Goal: Communication & Community: Answer question/provide support

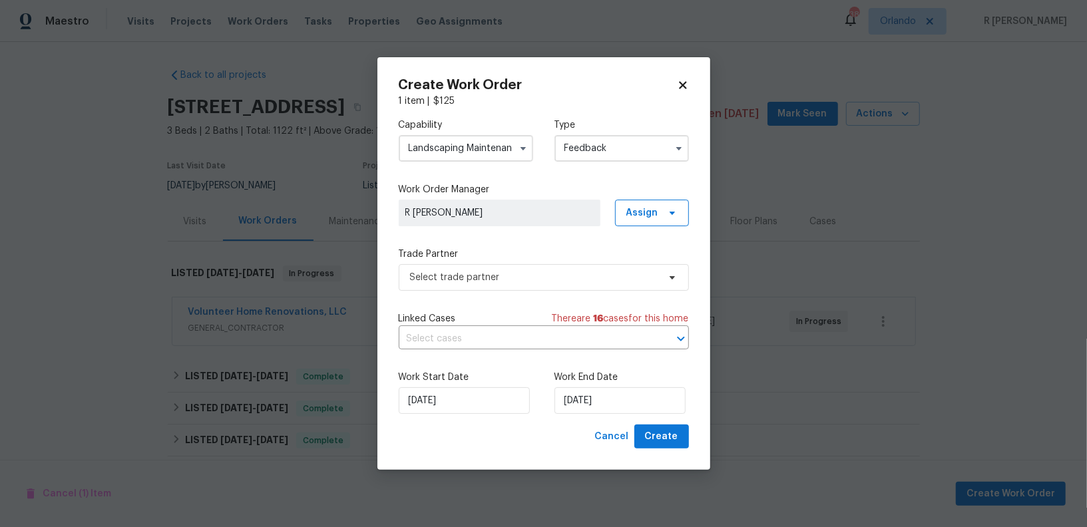
scroll to position [195, 0]
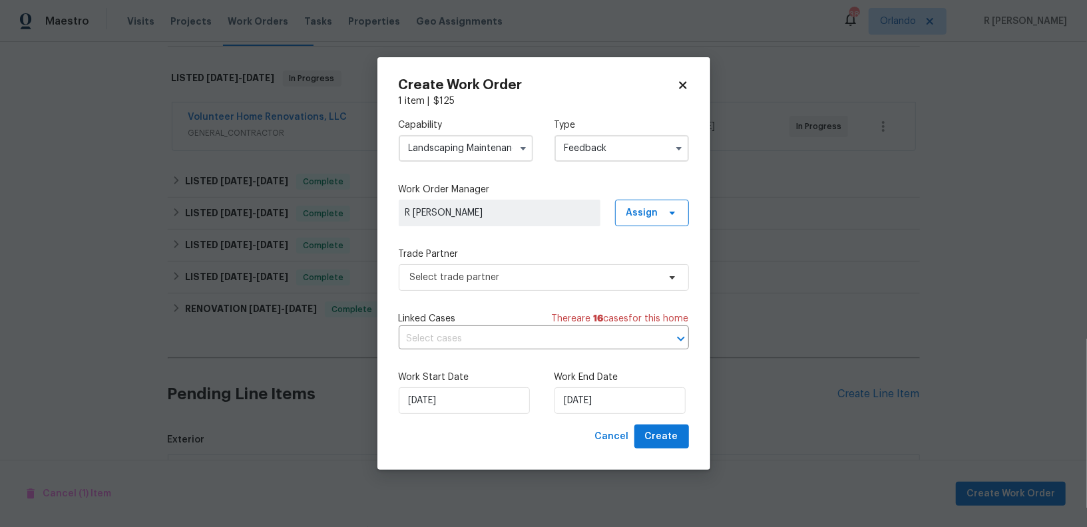
click at [684, 87] on icon at bounding box center [683, 85] width 12 height 12
checkbox input "false"
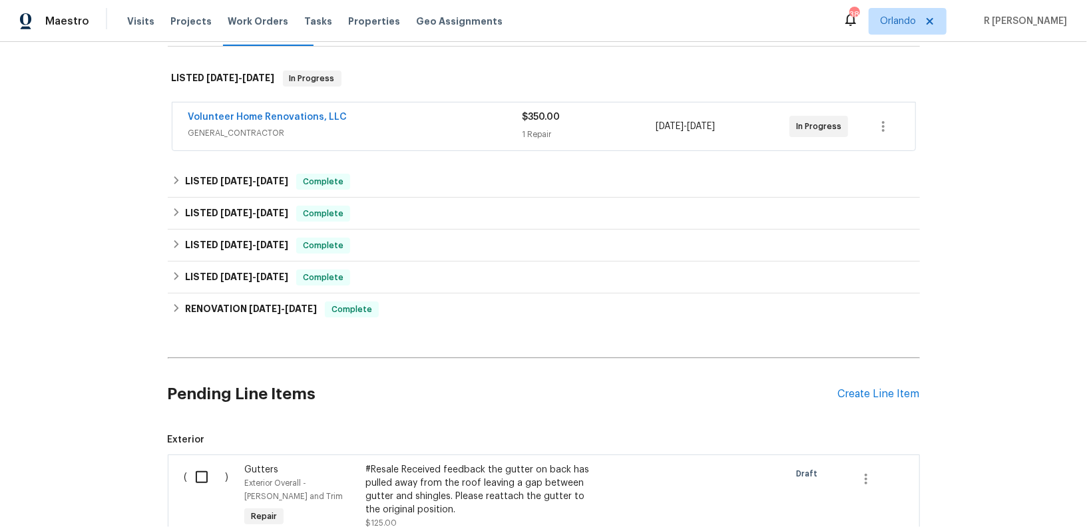
scroll to position [0, 0]
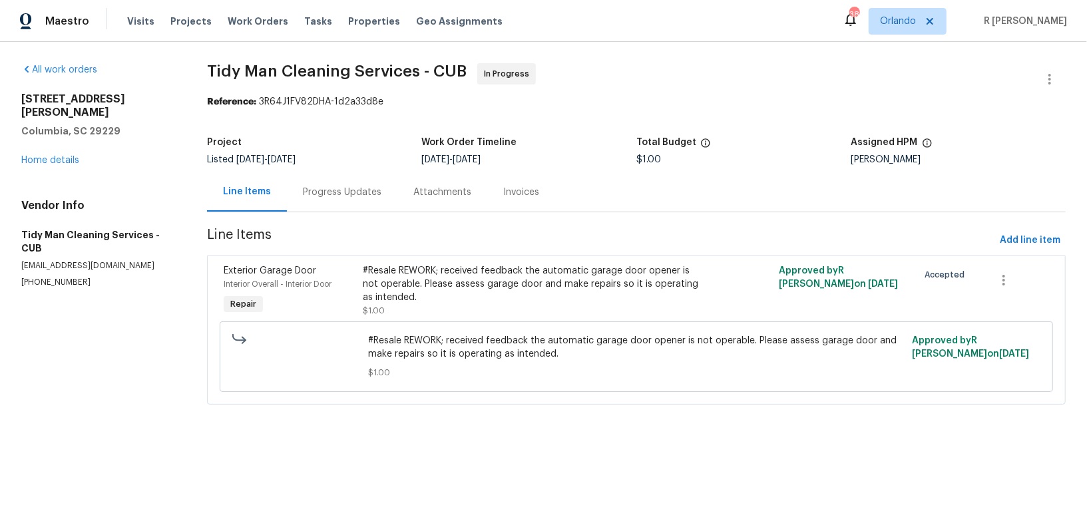
click at [356, 196] on div "Progress Updates" at bounding box center [342, 192] width 79 height 13
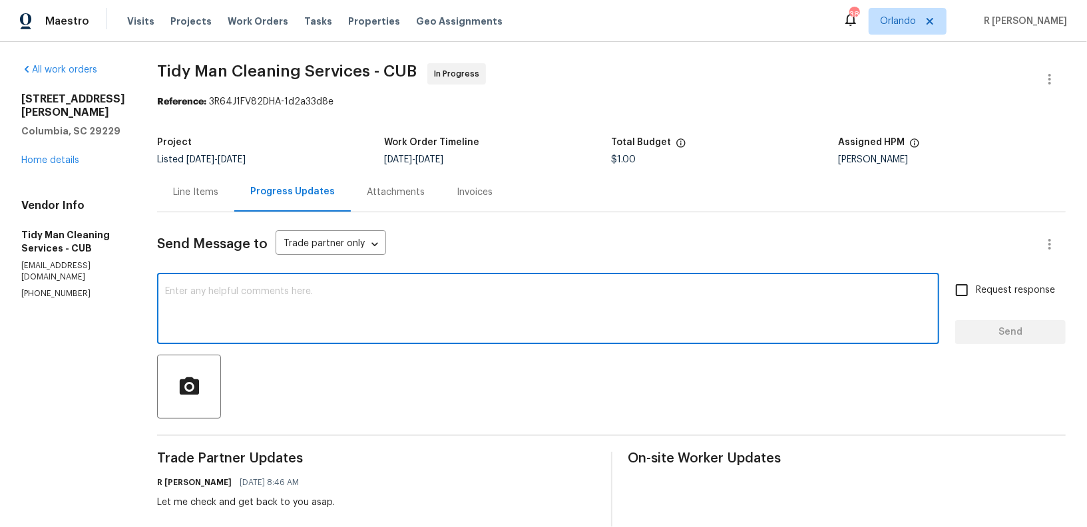
click at [392, 301] on textarea at bounding box center [548, 310] width 766 height 47
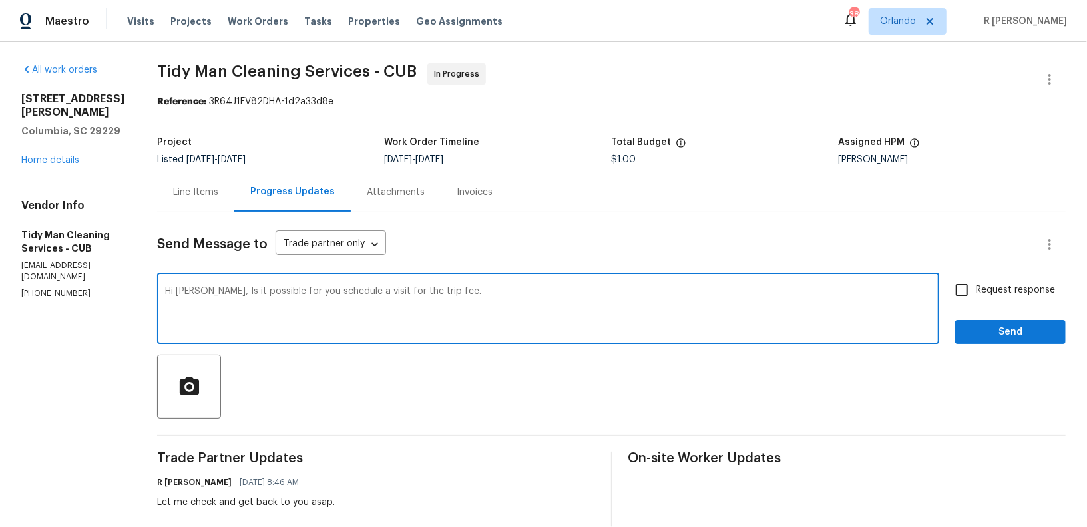
paste textarea "If they there is an outlet to use with an extension cord that would be fine."
type textarea "Hi Carl, Is it possible for you schedule a visit for the trip fee. If they ther…"
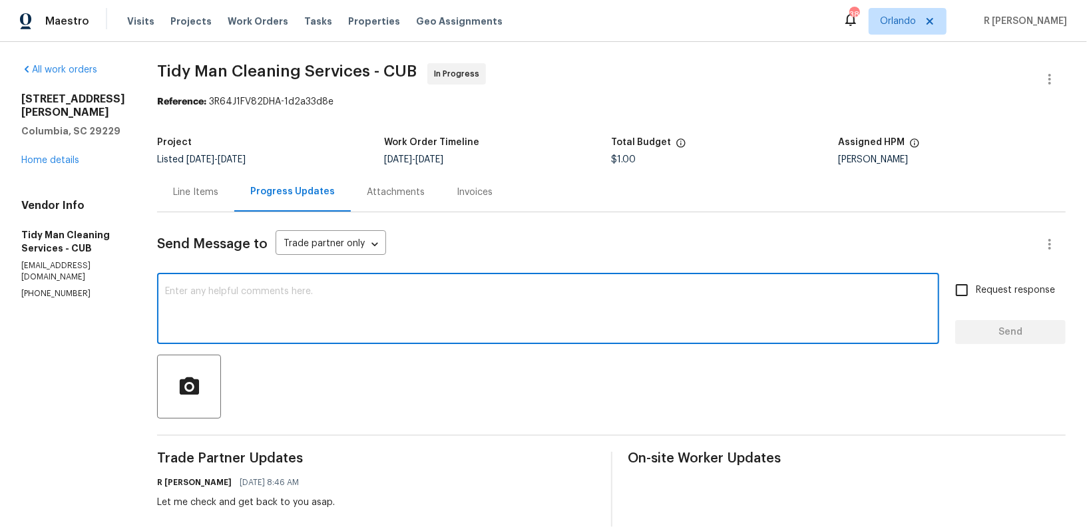
paste textarea "Hi Carl, could you please schedule a visit for the trip fee? If there’s an outl…"
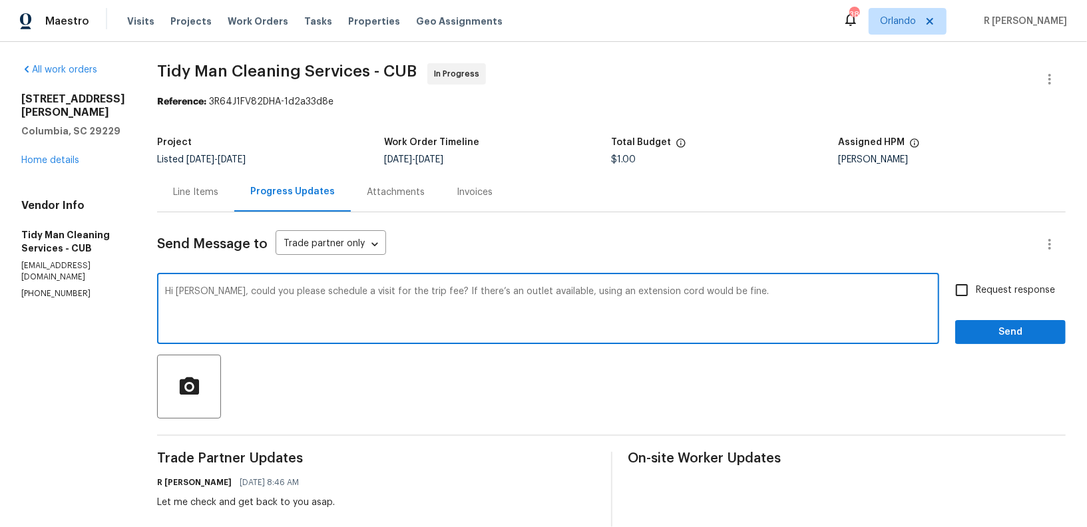
type textarea "Hi Carl, could you please schedule a visit for the trip fee? If there’s an outl…"
click at [1030, 286] on span "Request response" at bounding box center [1015, 291] width 79 height 14
click at [976, 286] on input "Request response" at bounding box center [962, 290] width 28 height 28
checkbox input "true"
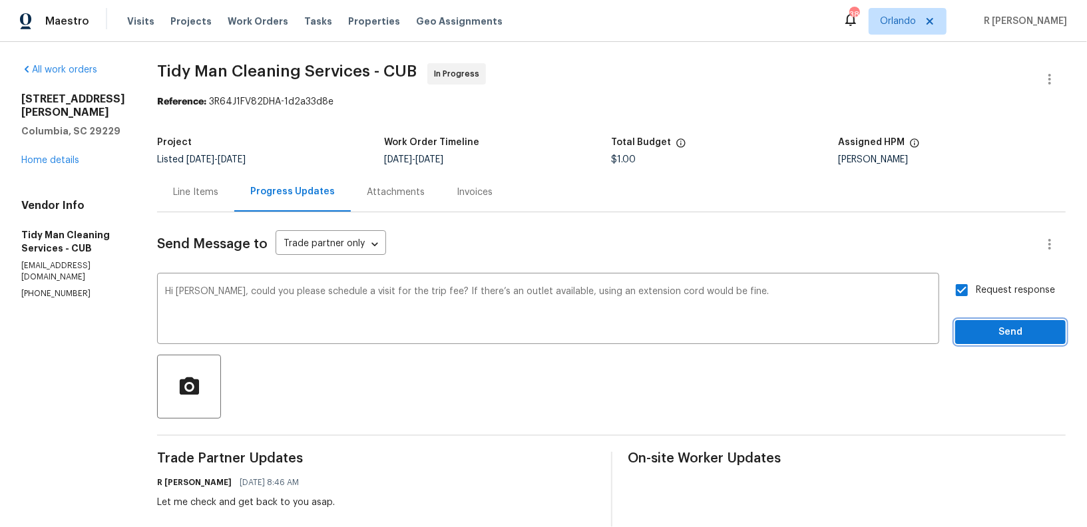
click at [1008, 337] on span "Send" at bounding box center [1010, 332] width 89 height 17
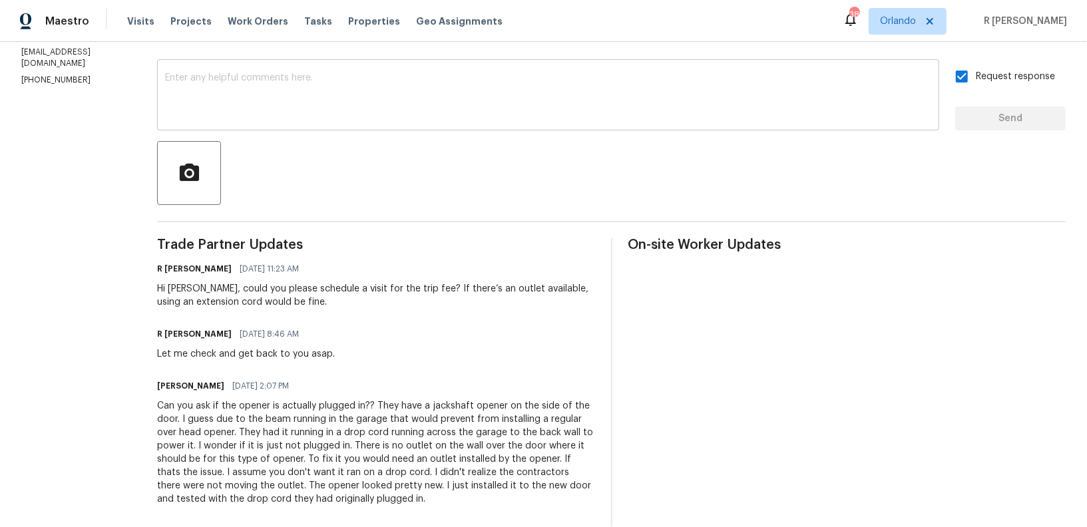
scroll to position [341, 0]
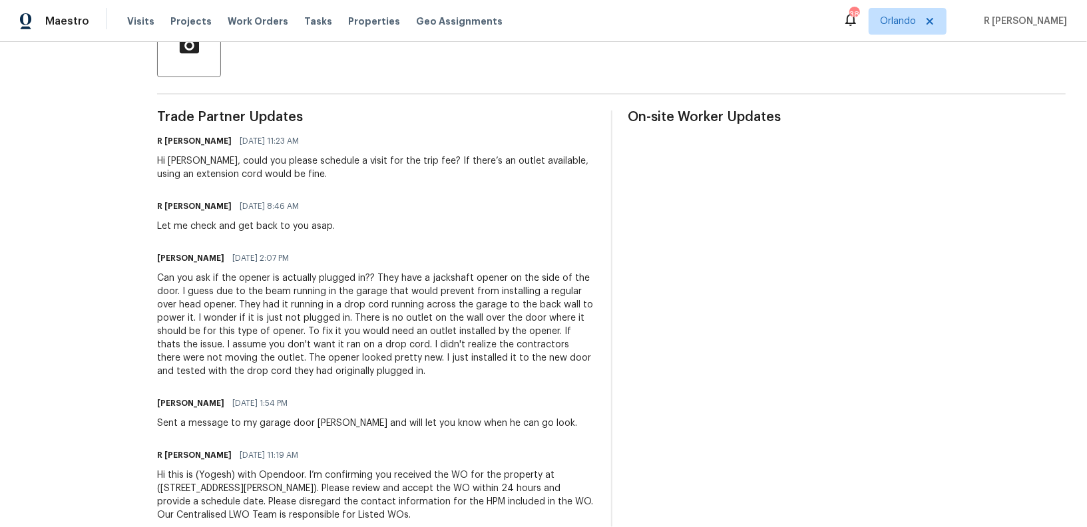
click at [310, 309] on div "Can you ask if the opener is actually plugged in?? They have a jackshaft opener…" at bounding box center [376, 325] width 438 height 106
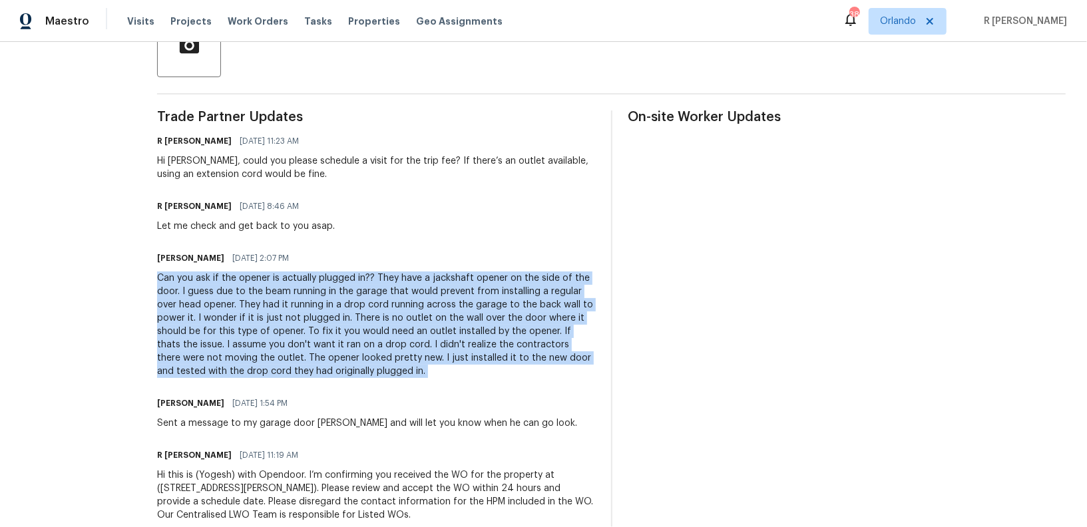
click at [310, 309] on div "Can you ask if the opener is actually plugged in?? They have a jackshaft opener…" at bounding box center [376, 325] width 438 height 106
copy div "Can you ask if the opener is actually plugged in?? They have a jackshaft opener…"
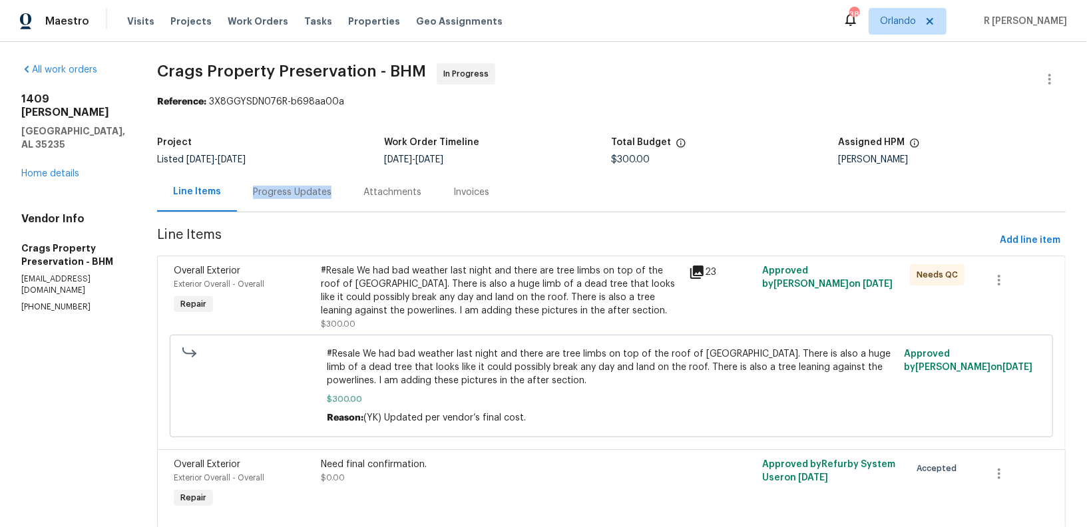
click at [331, 185] on div "Progress Updates" at bounding box center [292, 191] width 110 height 39
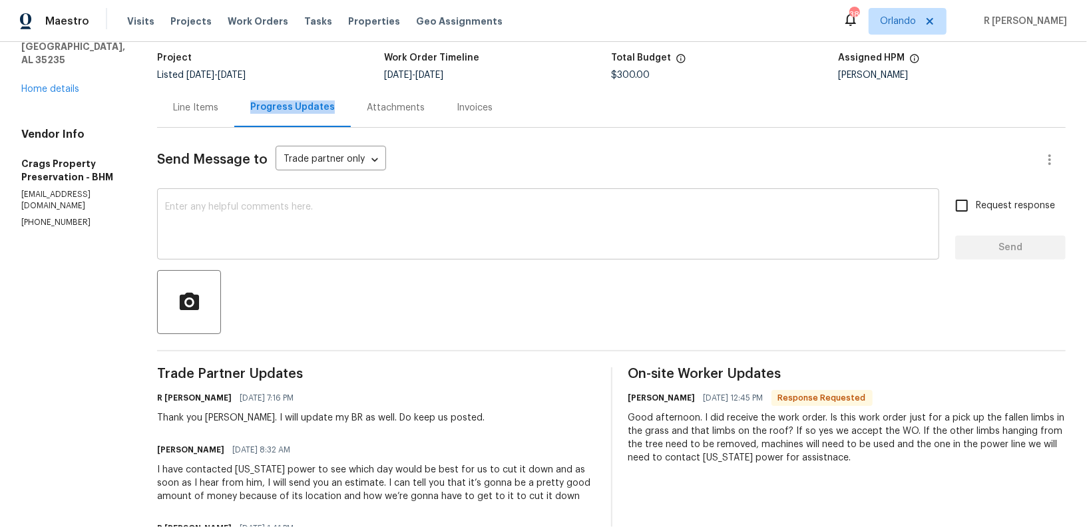
scroll to position [284, 0]
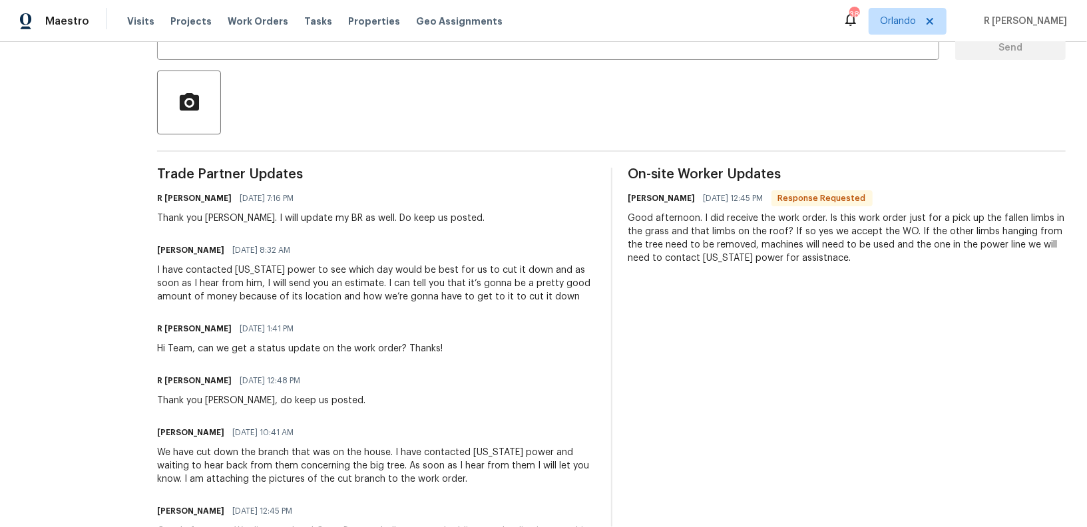
copy div "Hi Team, can we get a status update on the work order? Thanks!"
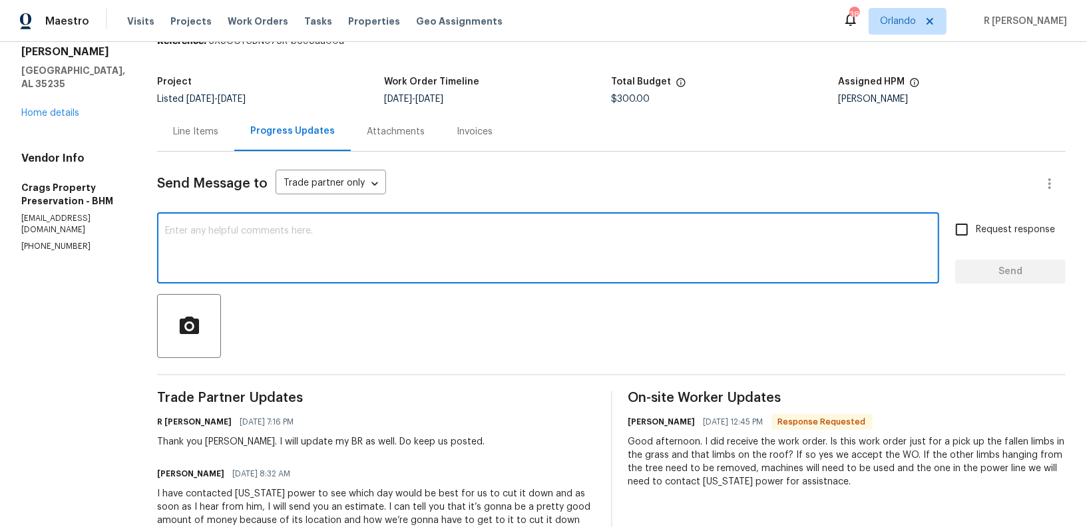
click at [436, 235] on textarea at bounding box center [548, 249] width 766 height 47
paste textarea "Hi Team, can we get a status update on the work order? Thanks!"
type textarea "Hi Team, can we get a status update on the work order? Thanks!"
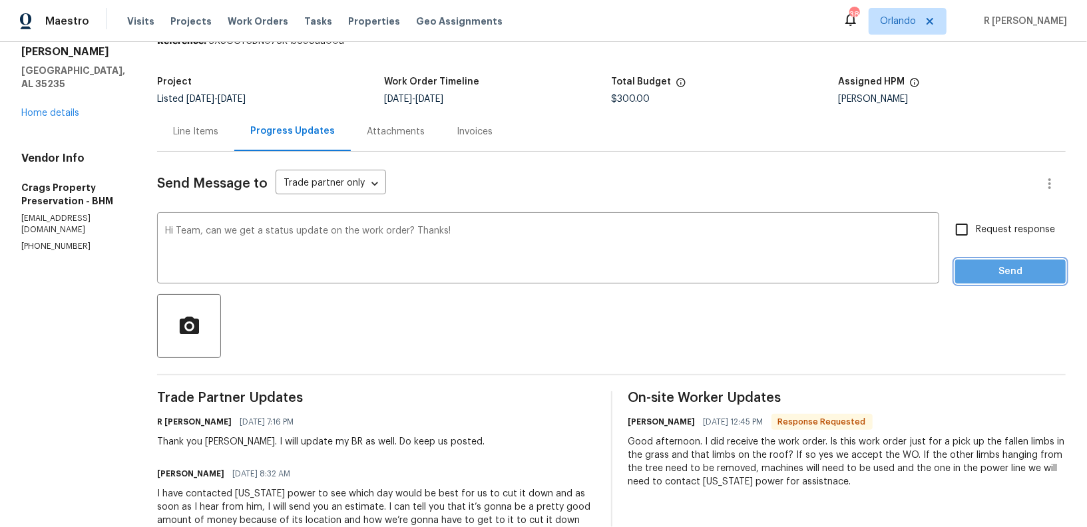
click at [1022, 268] on span "Send" at bounding box center [1010, 272] width 89 height 17
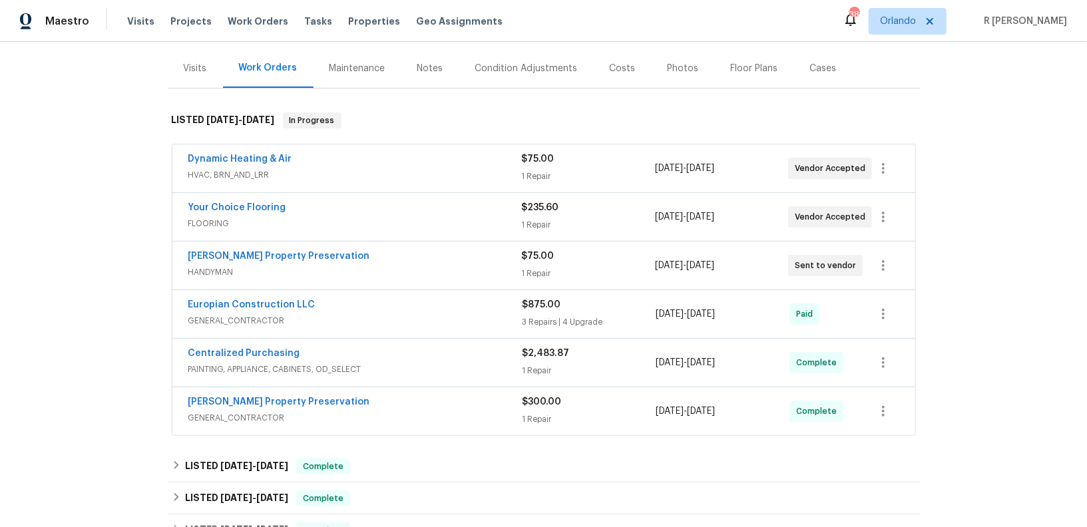
scroll to position [128, 0]
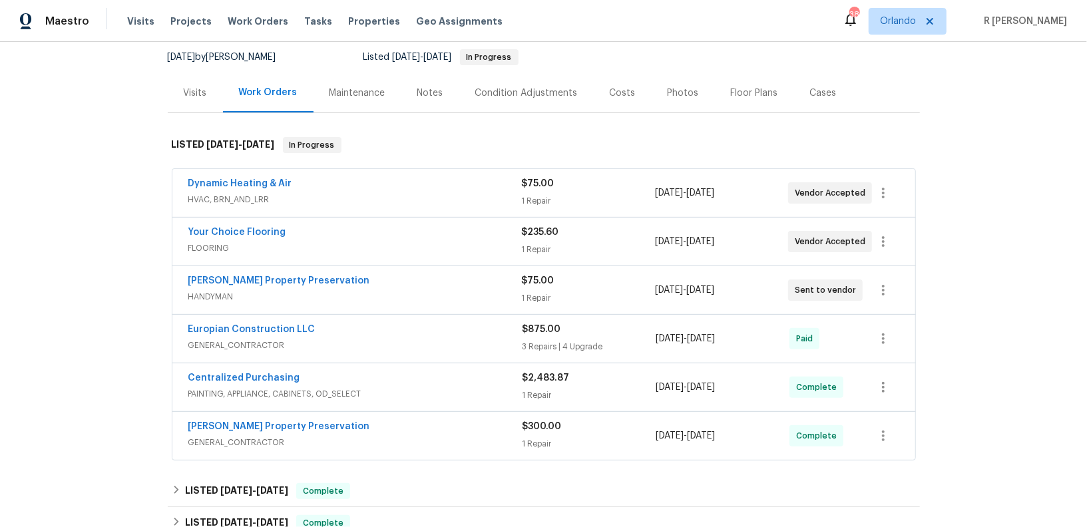
click at [367, 295] on span "HANDYMAN" at bounding box center [354, 296] width 333 height 13
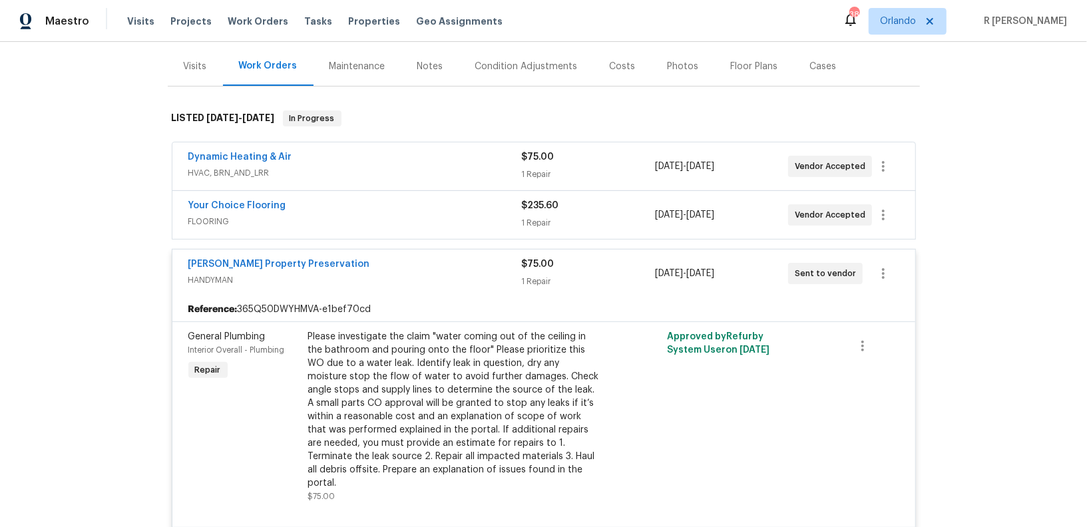
scroll to position [156, 0]
click at [372, 216] on span "FLOORING" at bounding box center [354, 220] width 333 height 13
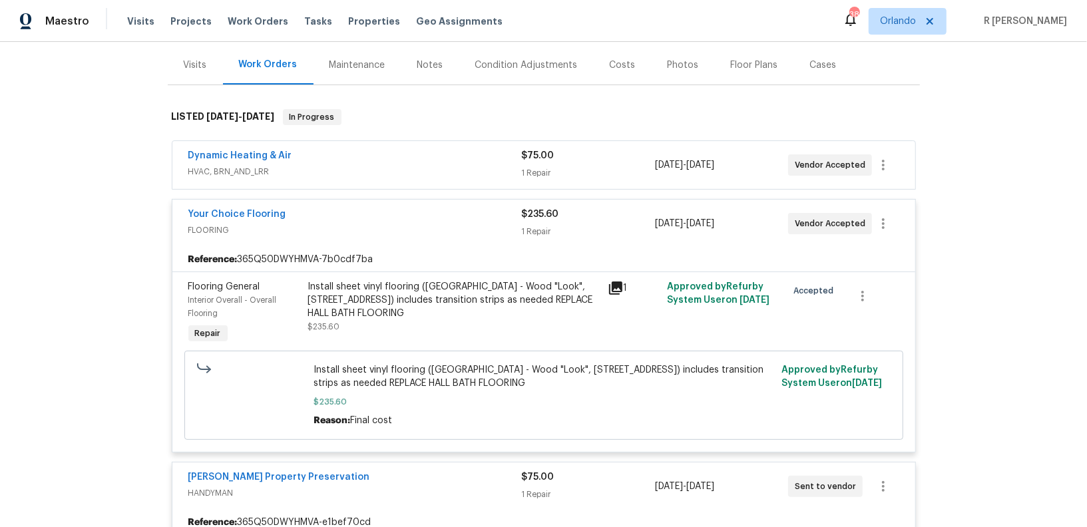
click at [390, 168] on span "HVAC, BRN_AND_LRR" at bounding box center [354, 171] width 333 height 13
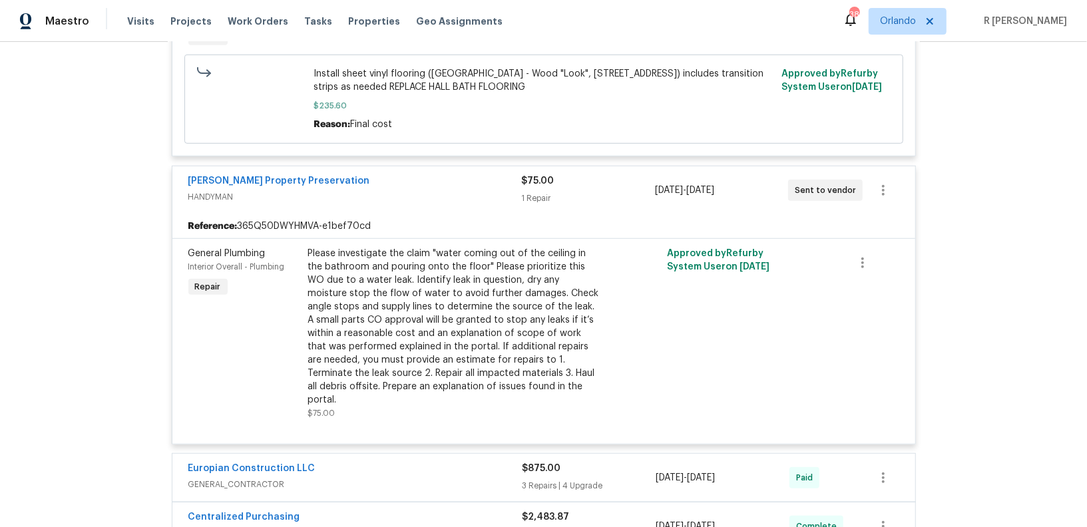
scroll to position [437, 0]
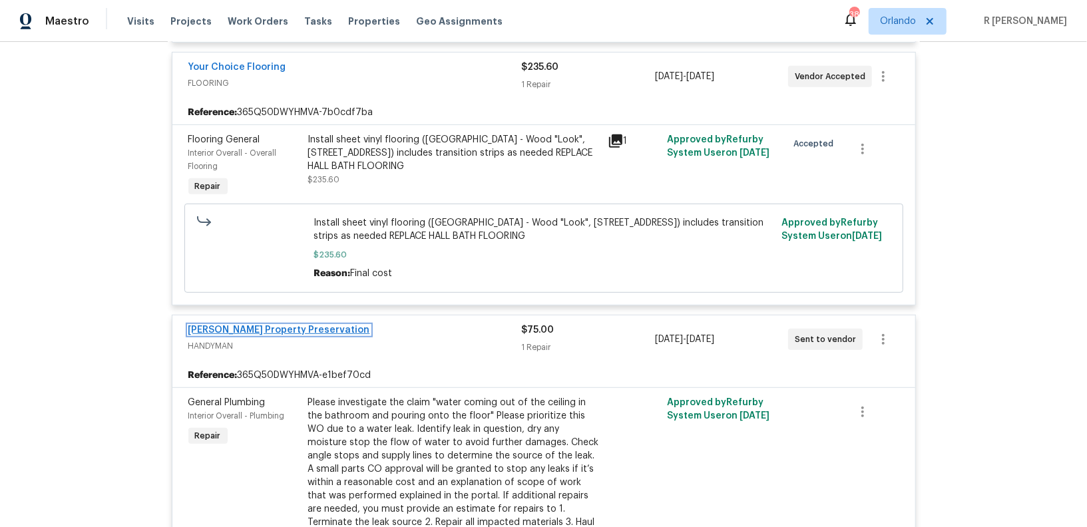
click at [246, 327] on link "Witt's Property Preservation" at bounding box center [279, 329] width 182 height 9
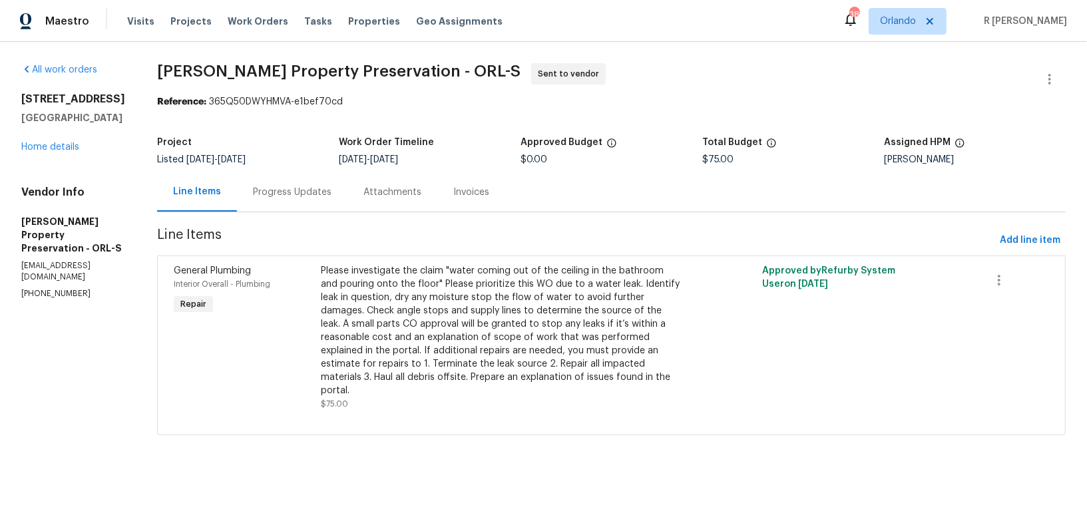
click at [263, 190] on div "Progress Updates" at bounding box center [292, 192] width 79 height 13
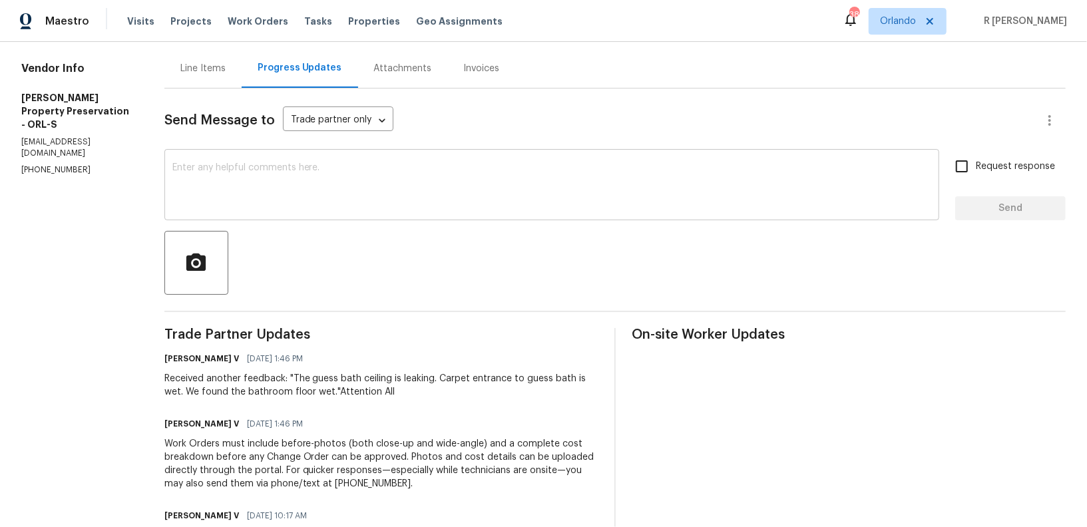
scroll to position [216, 0]
